Goal: Task Accomplishment & Management: Use online tool/utility

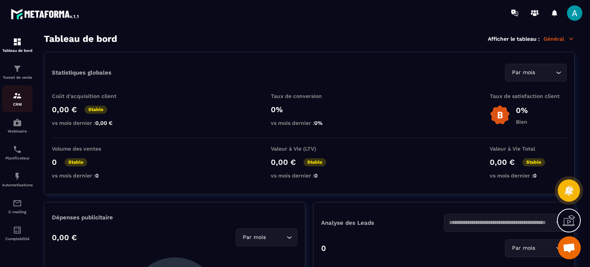
click at [22, 100] on img at bounding box center [17, 95] width 9 height 9
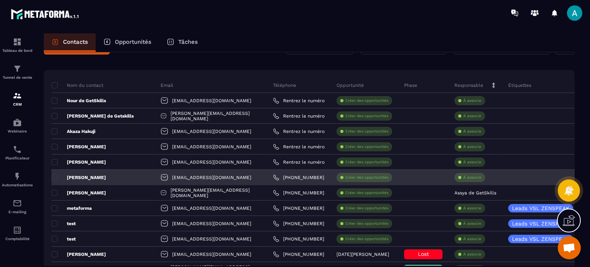
scroll to position [38, 0]
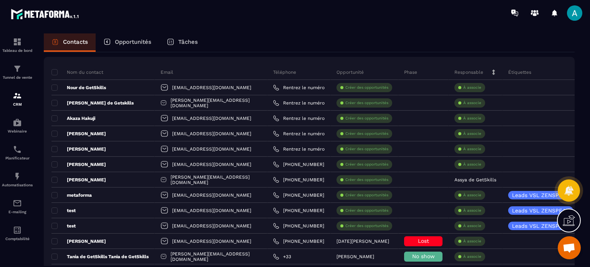
click at [130, 40] on p "Opportunités" at bounding box center [133, 41] width 37 height 7
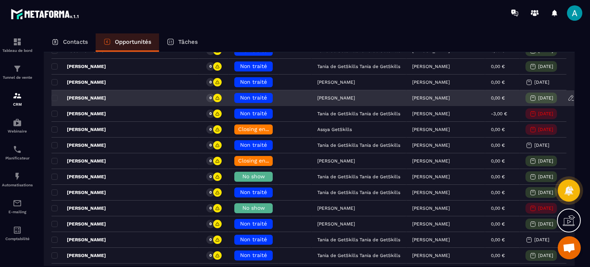
scroll to position [192, 0]
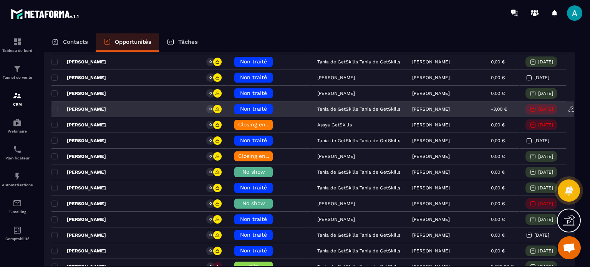
click at [238, 106] on h6 "Non traité" at bounding box center [253, 109] width 31 height 6
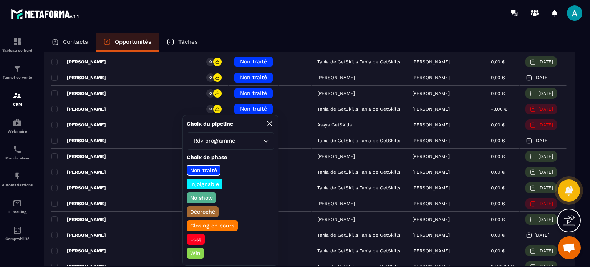
click at [204, 195] on p "No show" at bounding box center [201, 198] width 25 height 8
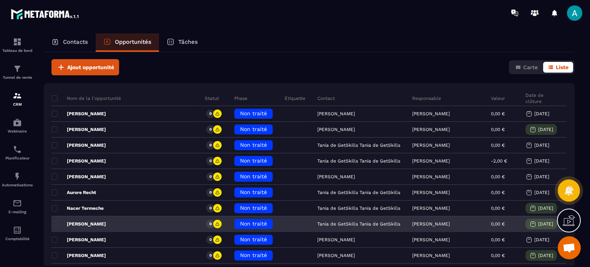
scroll to position [0, 0]
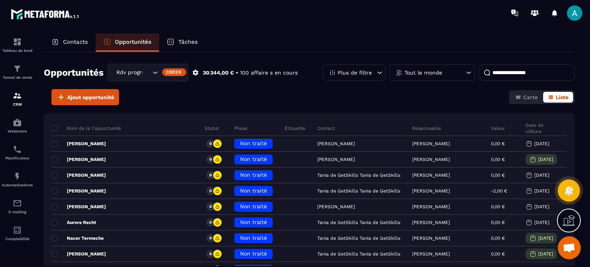
click at [503, 70] on input at bounding box center [527, 73] width 96 height 16
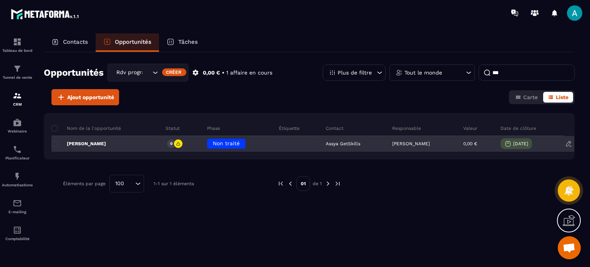
type input "***"
click at [238, 145] on h6 "Non traité" at bounding box center [226, 144] width 31 height 6
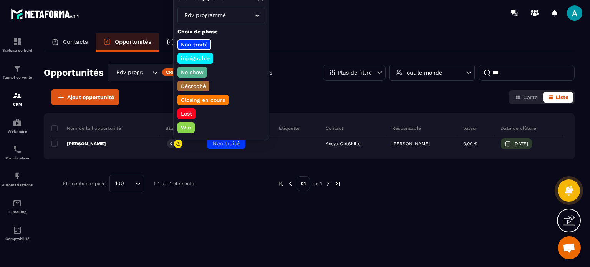
click at [221, 100] on p "Closing en cours" at bounding box center [203, 100] width 47 height 8
